Goal: Use online tool/utility: Utilize a website feature to perform a specific function

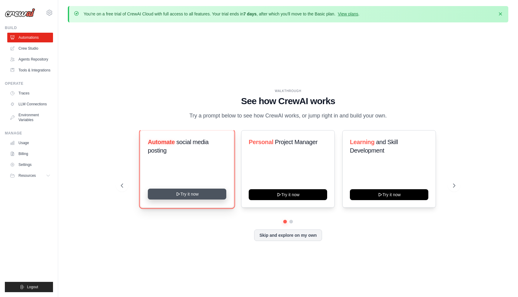
click at [192, 192] on button "Try it now" at bounding box center [187, 194] width 78 height 11
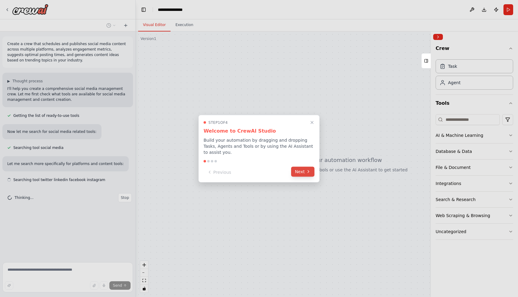
click at [305, 170] on button "Next" at bounding box center [302, 171] width 23 height 10
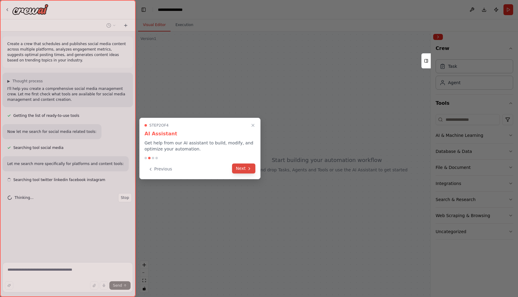
click at [242, 168] on button "Next" at bounding box center [243, 168] width 23 height 10
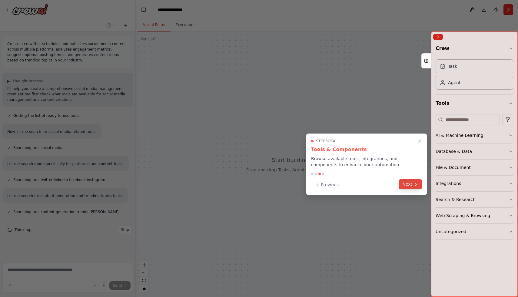
click at [417, 184] on icon at bounding box center [415, 184] width 5 height 5
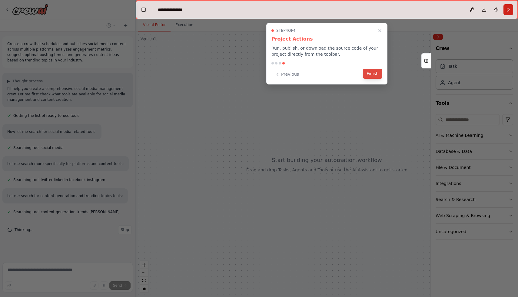
click at [373, 74] on button "Finish" at bounding box center [372, 74] width 19 height 10
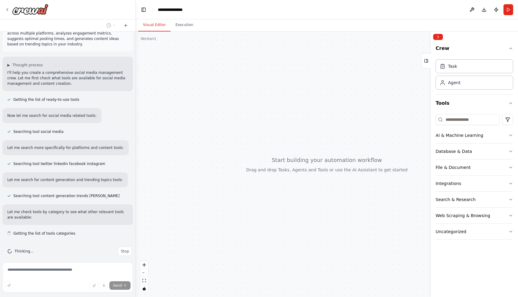
scroll to position [21, 0]
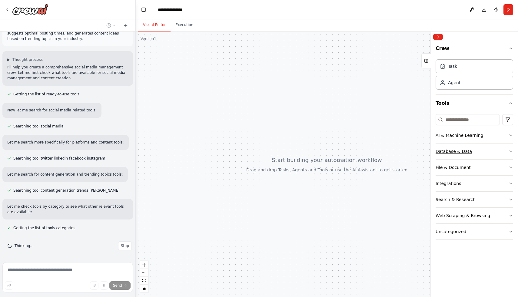
click at [509, 150] on icon "button" at bounding box center [510, 151] width 5 height 5
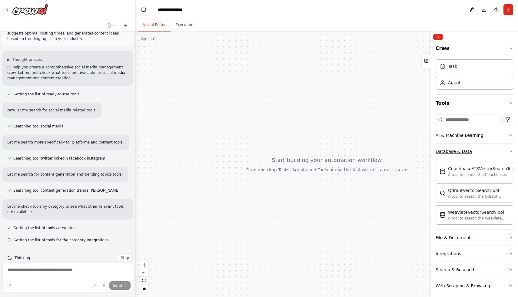
scroll to position [34, 0]
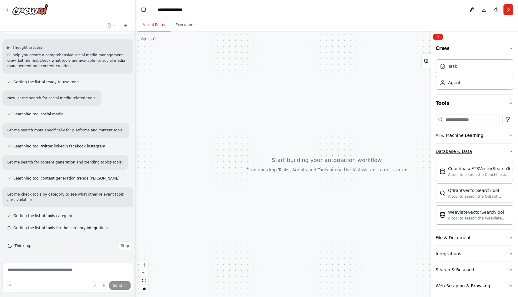
click at [509, 150] on icon "button" at bounding box center [510, 151] width 5 height 5
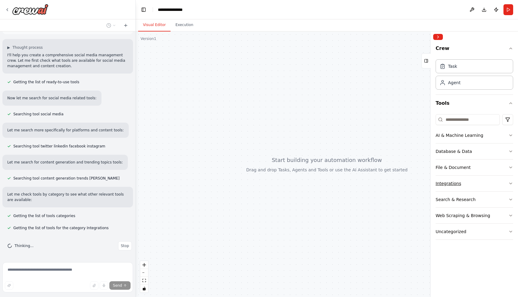
click at [510, 183] on icon "button" at bounding box center [510, 183] width 5 height 5
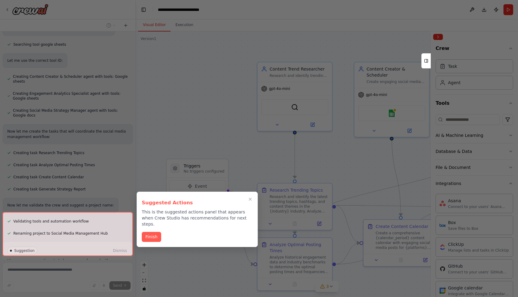
scroll to position [472, 0]
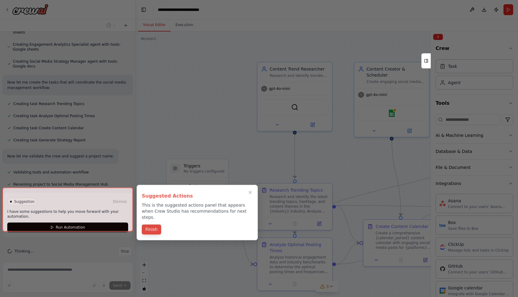
click at [150, 225] on button "Finish" at bounding box center [151, 230] width 19 height 10
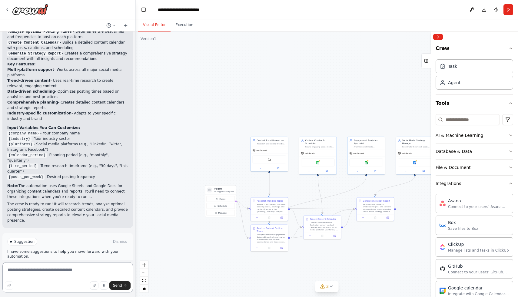
scroll to position [735, 0]
